Goal: Check status

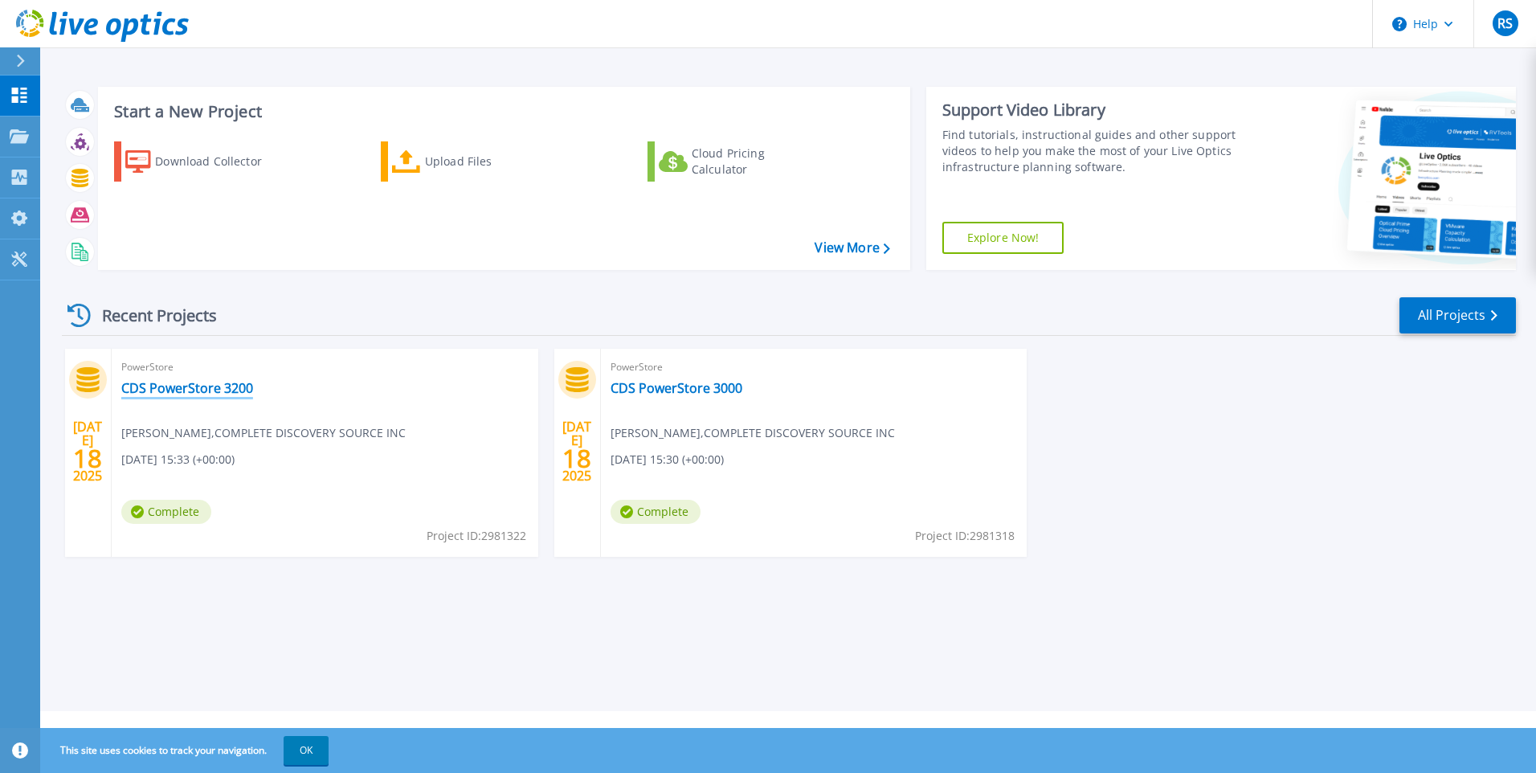
click at [217, 383] on link "CDS PowerStore 3200" at bounding box center [187, 388] width 132 height 16
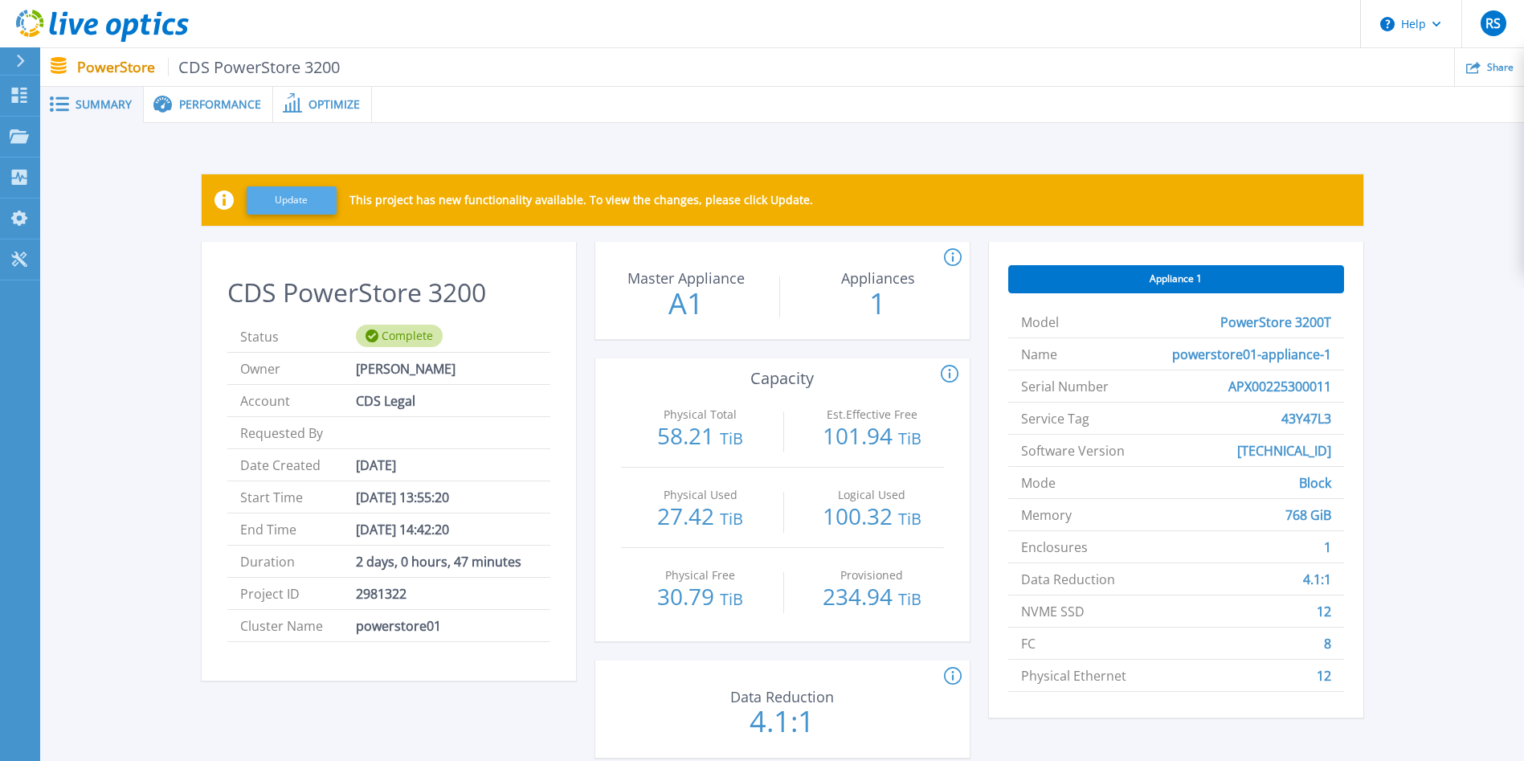
click at [283, 198] on button "Update" at bounding box center [292, 200] width 90 height 28
